Goal: Information Seeking & Learning: Find specific fact

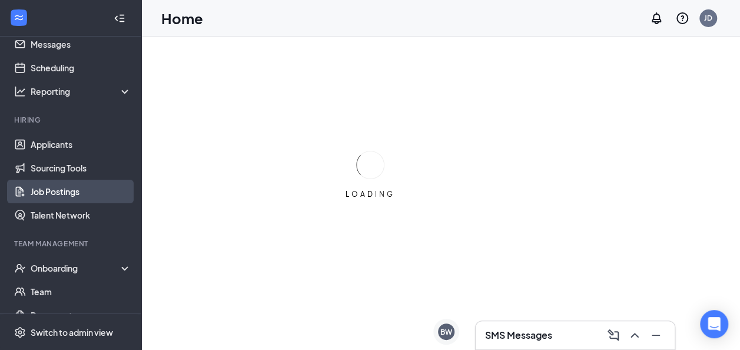
scroll to position [40, 0]
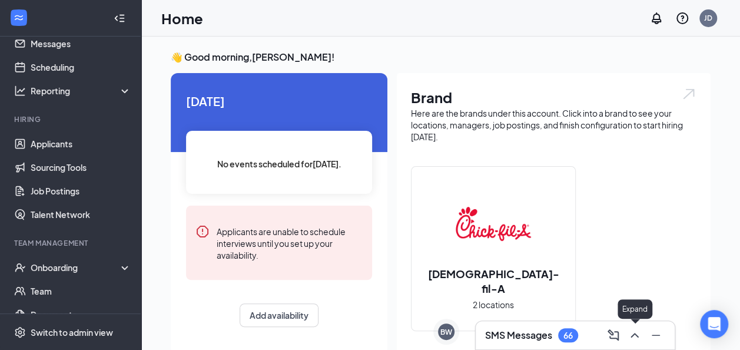
click at [630, 330] on icon "ChevronUp" at bounding box center [635, 335] width 14 height 14
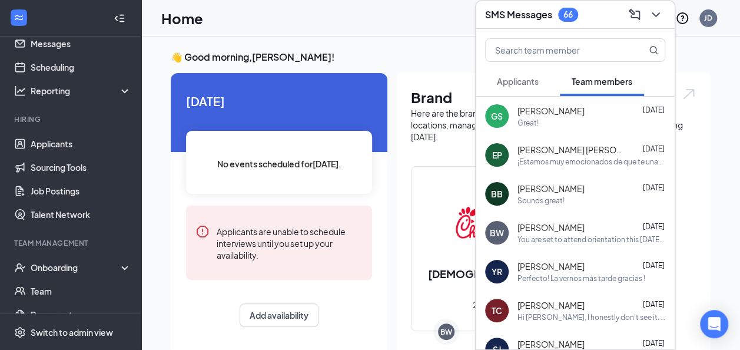
scroll to position [32, 0]
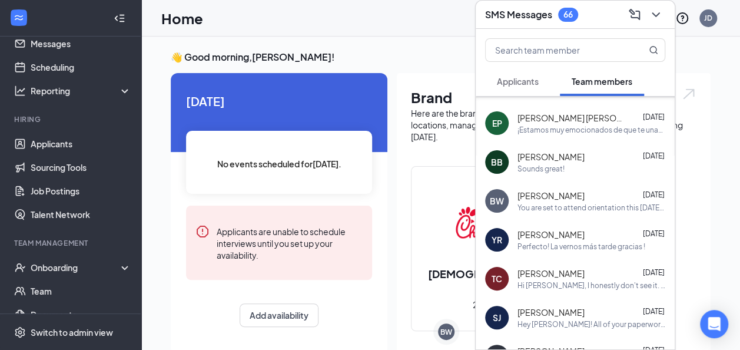
click at [567, 191] on span "[PERSON_NAME]" at bounding box center [551, 196] width 67 height 12
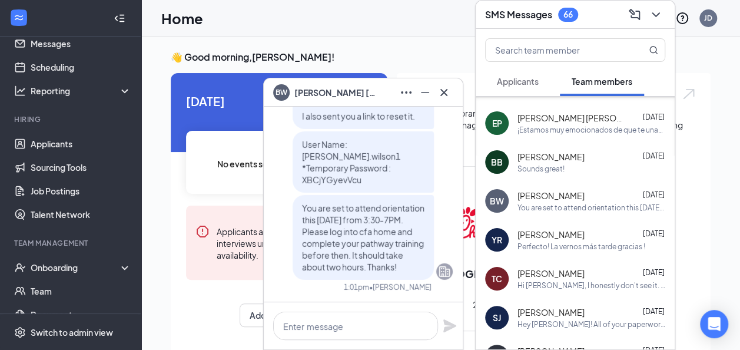
click at [313, 92] on span "[PERSON_NAME]" at bounding box center [335, 92] width 82 height 13
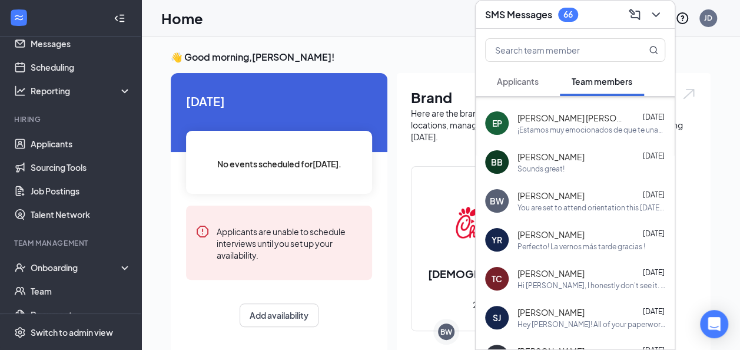
click at [495, 198] on div "BW" at bounding box center [497, 201] width 14 height 12
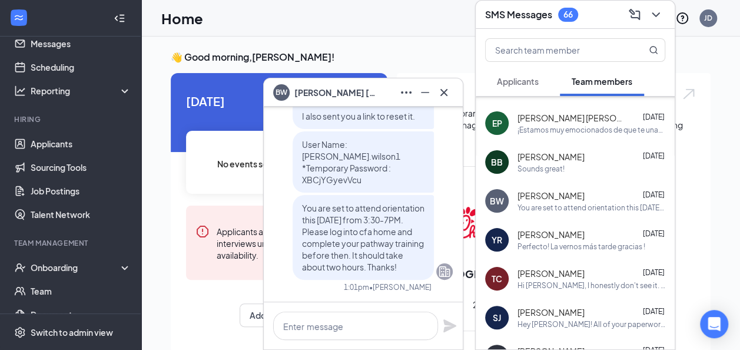
click at [311, 98] on span "[PERSON_NAME]" at bounding box center [335, 92] width 82 height 13
click at [657, 16] on icon "ChevronDown" at bounding box center [656, 15] width 14 height 14
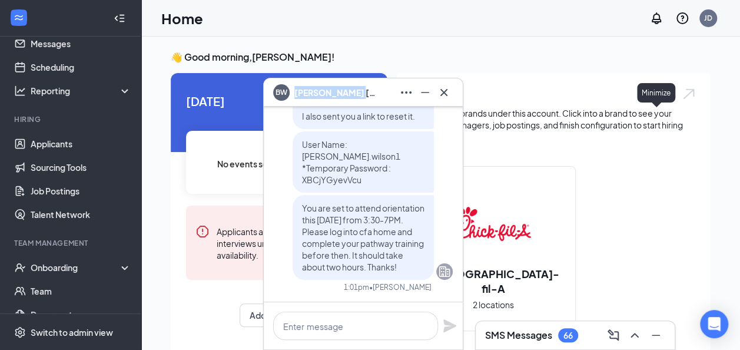
scroll to position [0, 0]
click at [441, 88] on icon "Cross" at bounding box center [444, 92] width 14 height 14
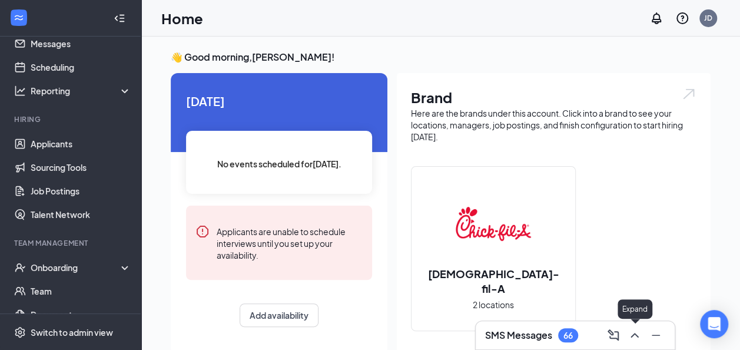
click at [630, 336] on icon "ChevronUp" at bounding box center [635, 335] width 14 height 14
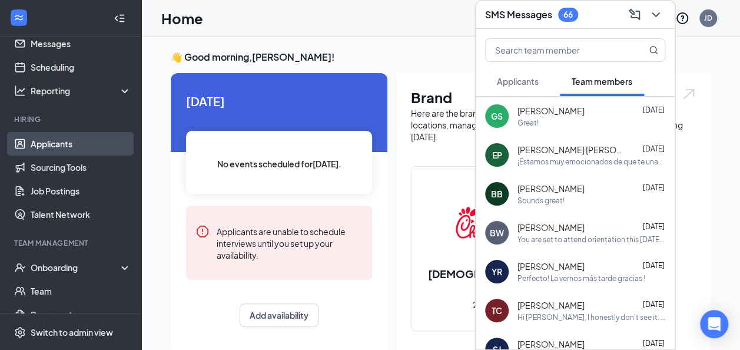
click at [31, 140] on link "Applicants" at bounding box center [81, 144] width 101 height 24
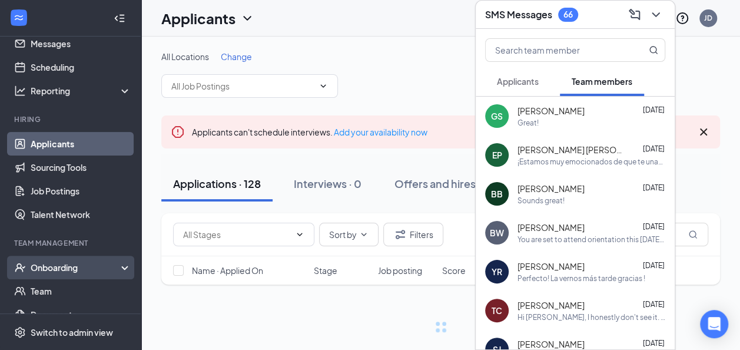
click at [52, 269] on div "Onboarding" at bounding box center [76, 267] width 91 height 12
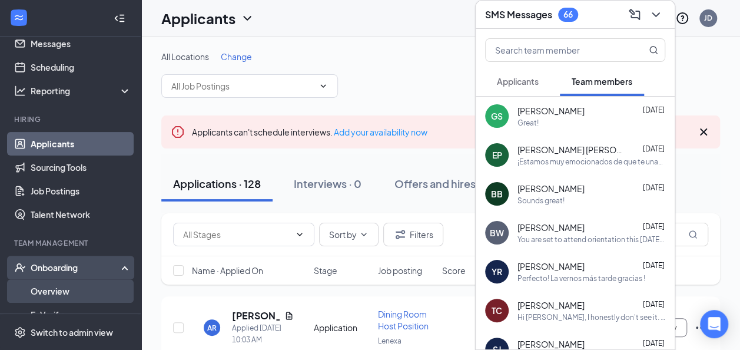
click at [51, 285] on link "Overview" at bounding box center [81, 291] width 101 height 24
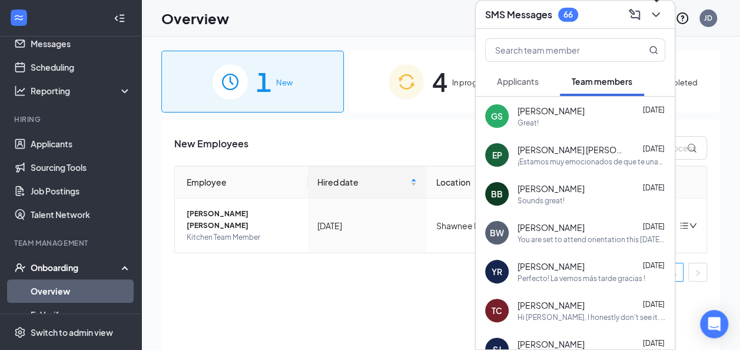
click at [657, 11] on icon "ChevronDown" at bounding box center [656, 15] width 14 height 14
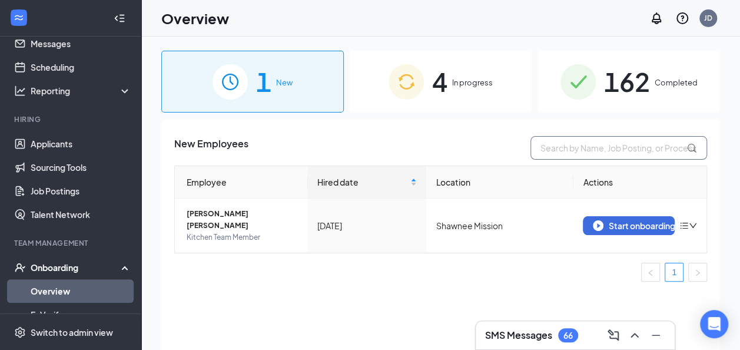
click at [598, 144] on input "text" at bounding box center [619, 148] width 177 height 24
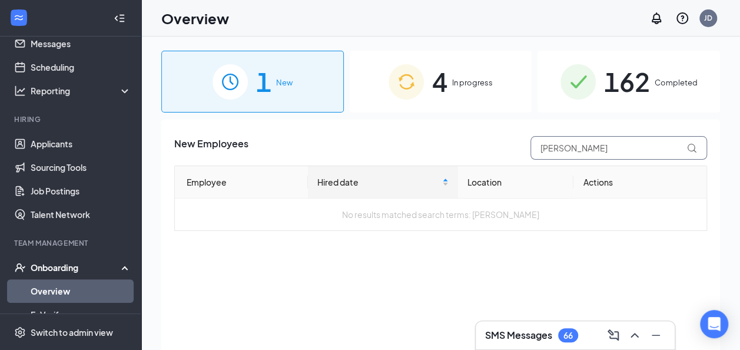
type input "[PERSON_NAME]"
click at [572, 108] on div "162 Completed" at bounding box center [629, 82] width 183 height 62
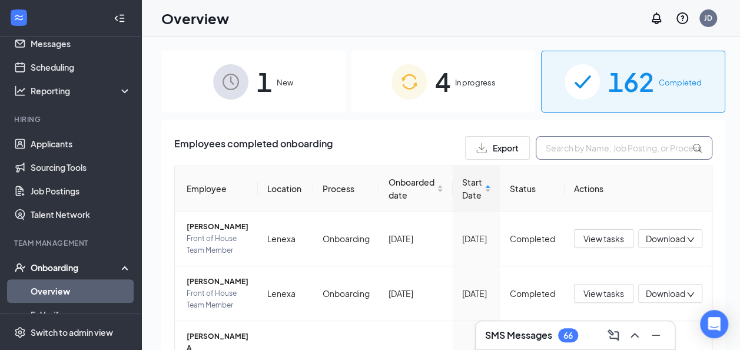
click at [545, 153] on input "text" at bounding box center [624, 148] width 177 height 24
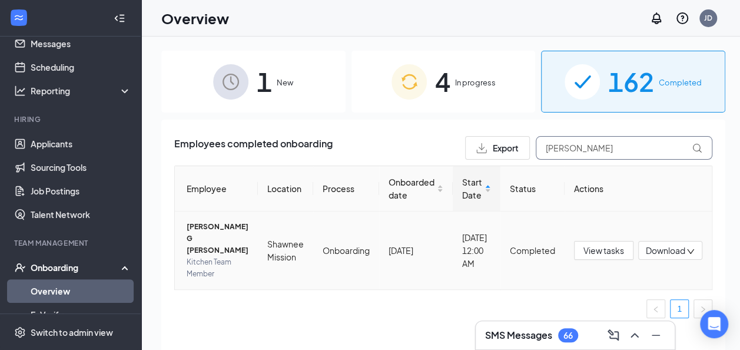
type input "[PERSON_NAME]"
click at [227, 229] on span "[PERSON_NAME] G [PERSON_NAME]" at bounding box center [218, 238] width 62 height 35
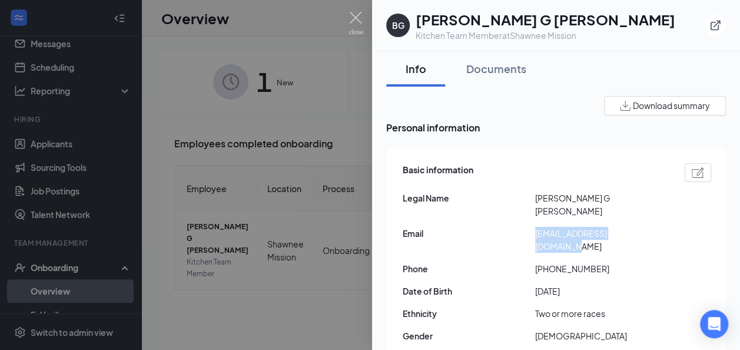
drag, startPoint x: 644, startPoint y: 221, endPoint x: 536, endPoint y: 213, distance: 108.1
click at [536, 213] on div "Basic information Legal Name [PERSON_NAME] G [PERSON_NAME] Email [EMAIL_ADDRESS…" at bounding box center [557, 278] width 309 height 236
copy span "[EMAIL_ADDRESS][DOMAIN_NAME]"
